Goal: Check status: Check status

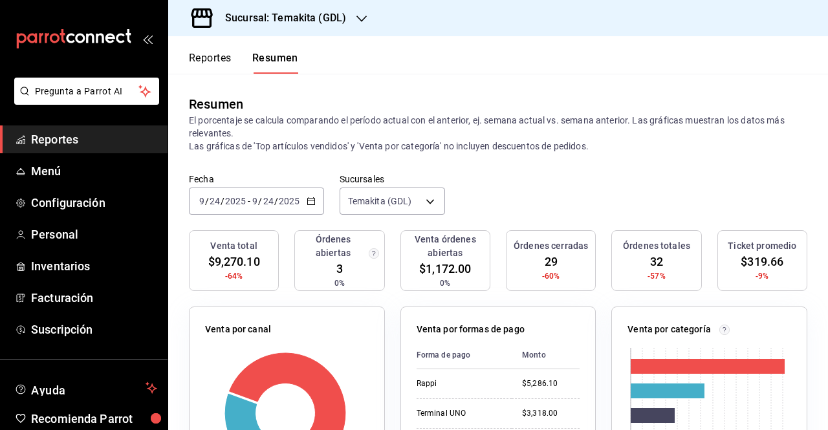
click at [314, 200] on icon "button" at bounding box center [311, 201] width 9 height 9
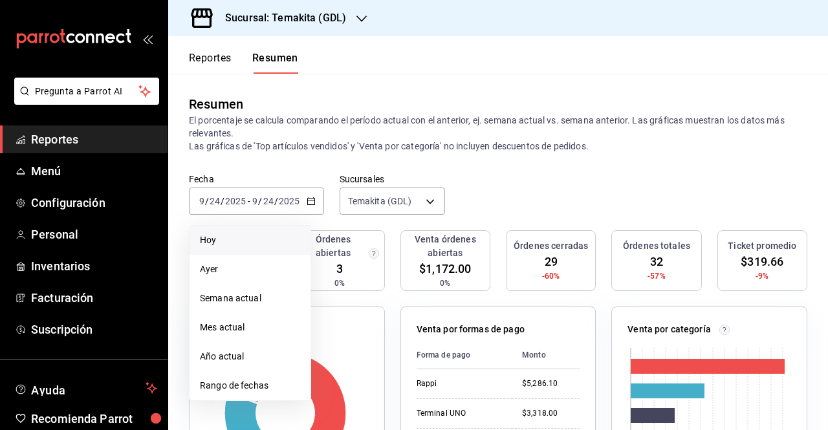
click at [261, 245] on span "Hoy" at bounding box center [250, 241] width 100 height 14
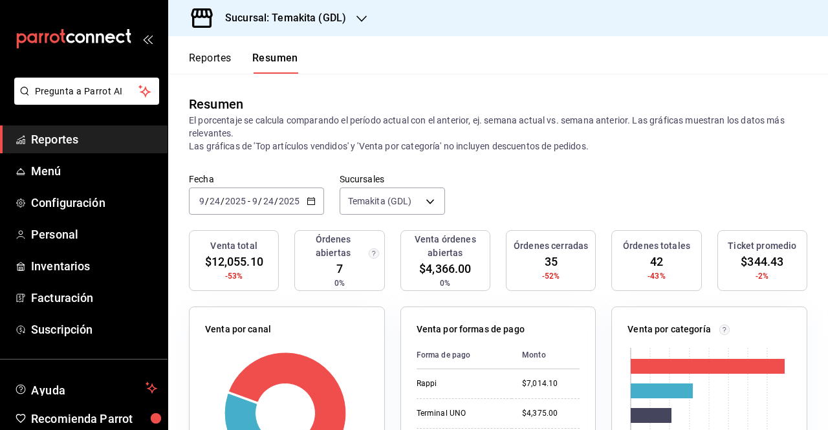
click at [264, 14] on h3 "Sucursal: Temakita (GDL)" at bounding box center [280, 18] width 131 height 16
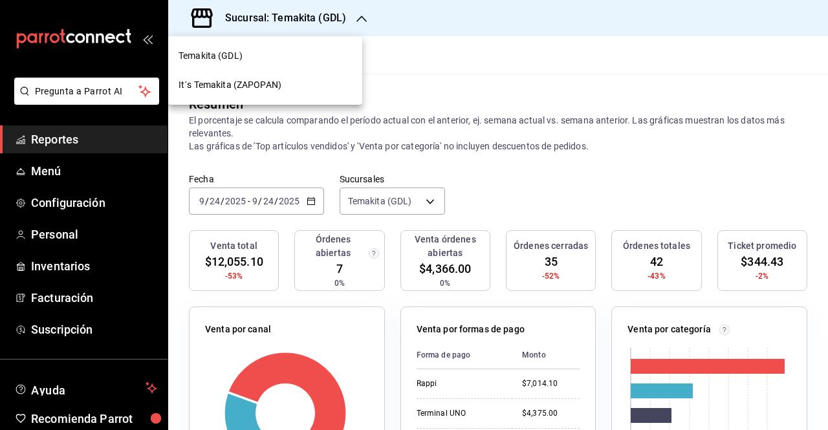
click at [247, 81] on span "It´s Temakita (ZAPOPAN)" at bounding box center [230, 85] width 103 height 14
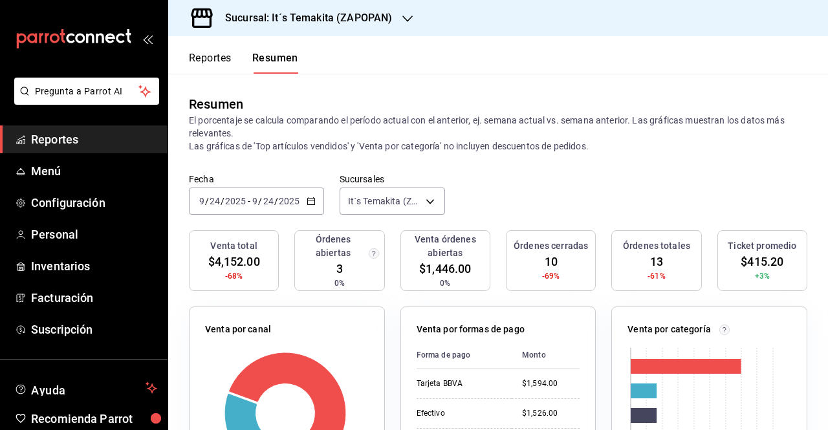
scroll to position [40, 0]
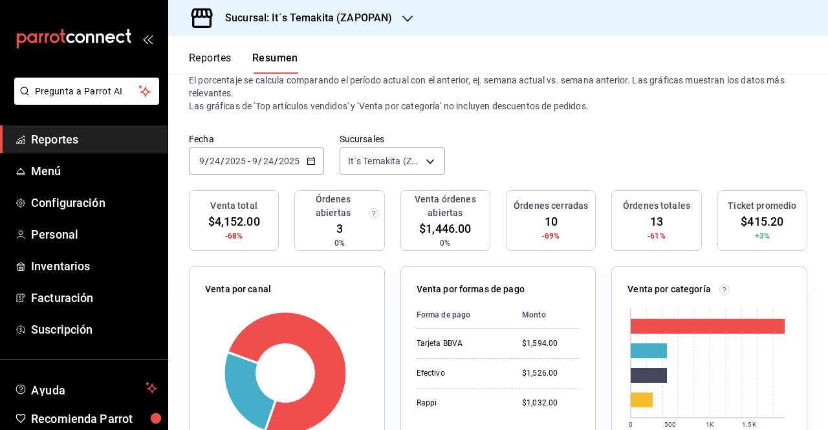
click at [539, 97] on p "El porcentaje se calcula comparando el período actual con el anterior, ej. sema…" at bounding box center [498, 93] width 619 height 39
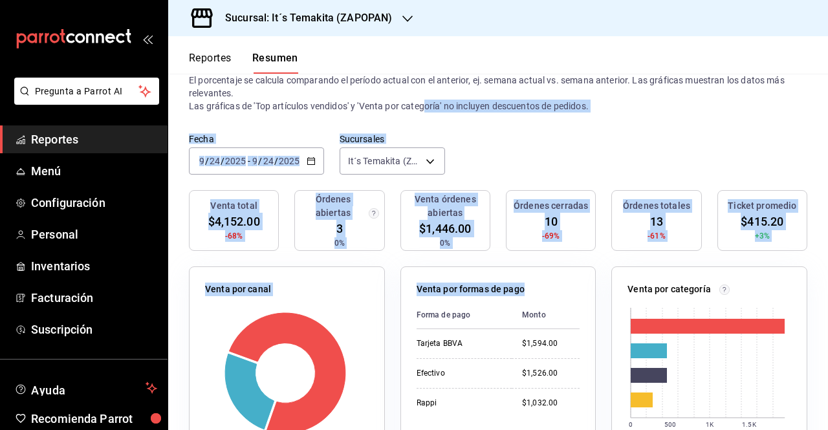
drag, startPoint x: 434, startPoint y: 191, endPoint x: 413, endPoint y: 74, distance: 118.2
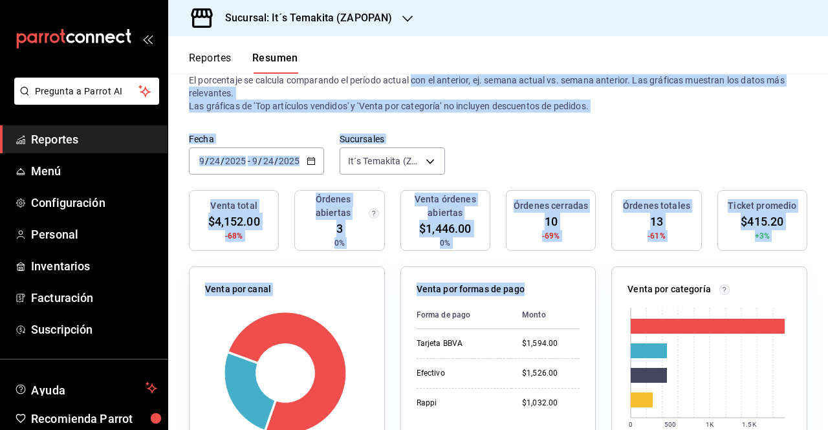
click at [501, 146] on div "Fecha [DATE] [DATE] - [DATE] [DATE] Sucursales It´s Temakita (ZAPOPAN) [object …" at bounding box center [498, 161] width 660 height 57
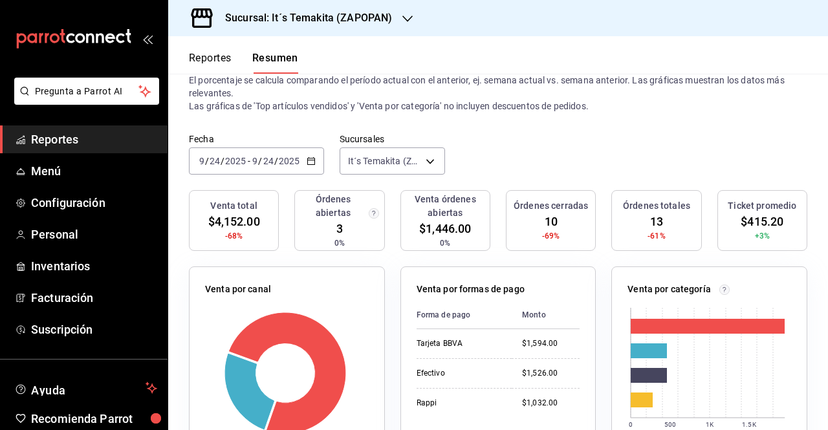
click at [312, 160] on icon "button" at bounding box center [311, 161] width 9 height 9
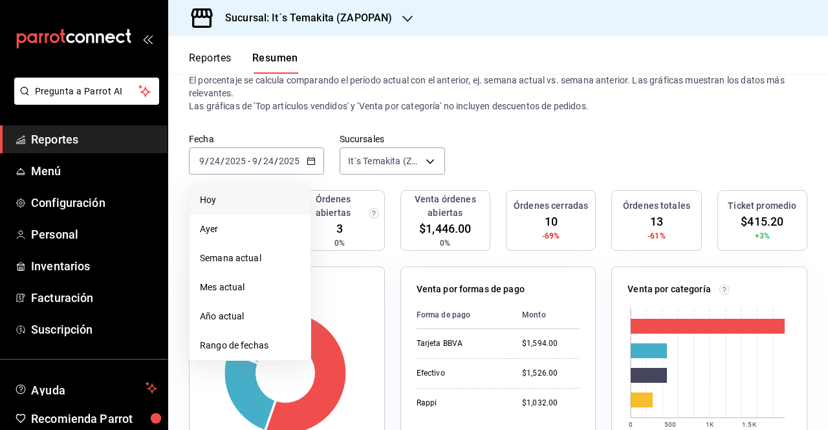
click at [250, 193] on li "Hoy" at bounding box center [250, 200] width 121 height 29
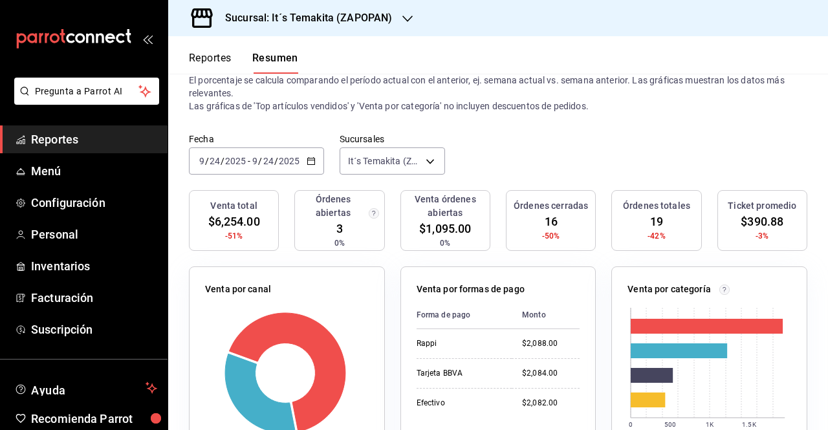
click at [343, 17] on h3 "Sucursal: It´s Temakita (ZAPOPAN)" at bounding box center [303, 18] width 177 height 16
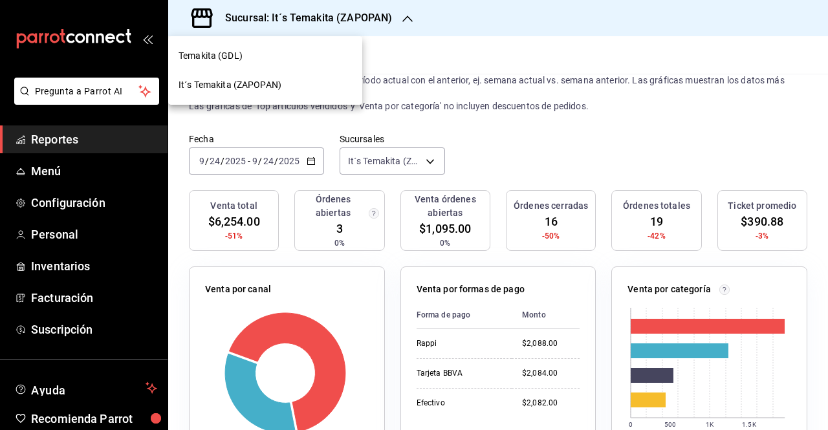
click at [335, 52] on div "Temakita (GDL)" at bounding box center [265, 56] width 173 height 14
